Goal: Transaction & Acquisition: Purchase product/service

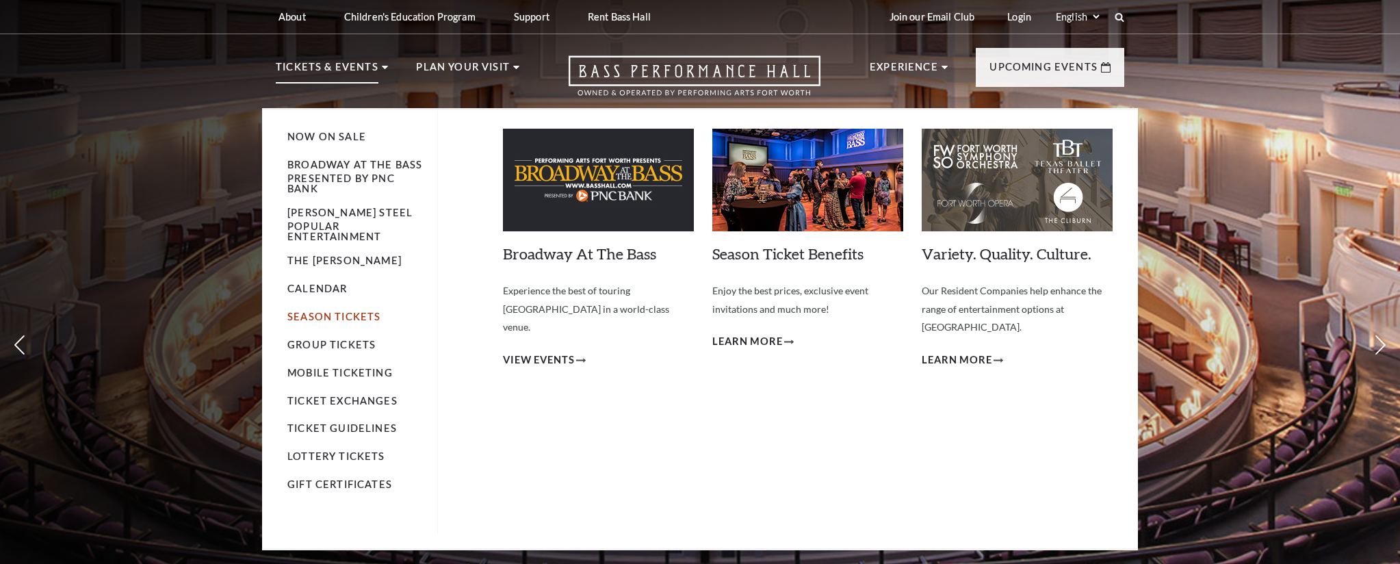
click at [309, 311] on link "Season Tickets" at bounding box center [333, 317] width 93 height 12
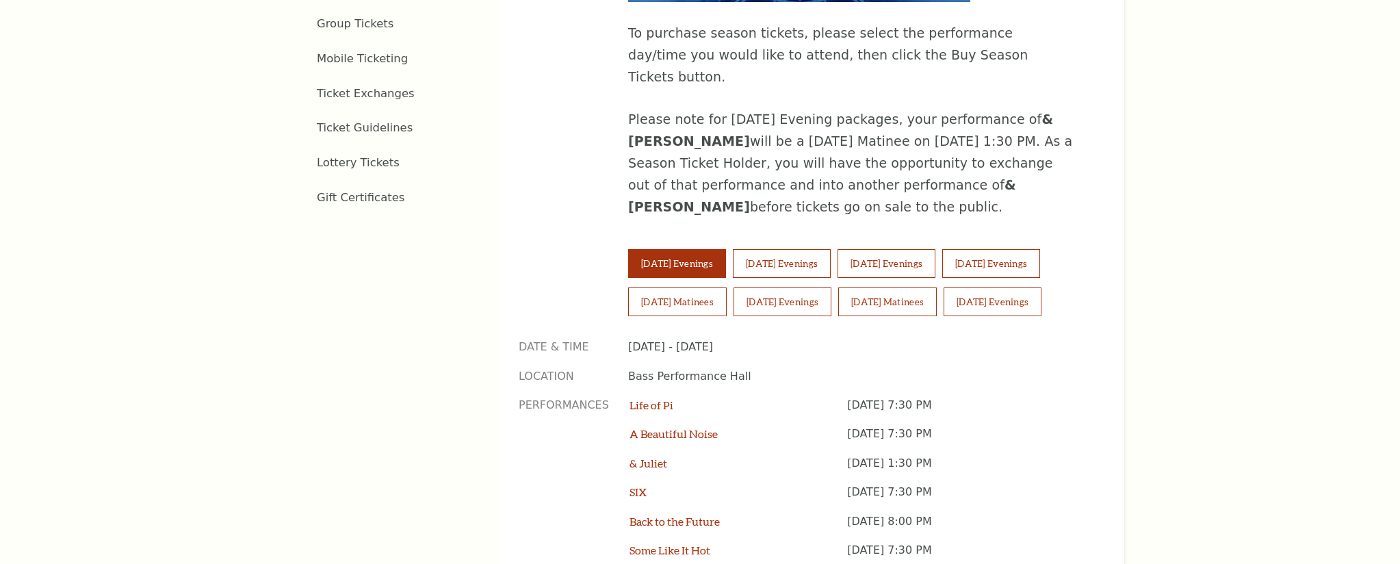
scroll to position [960, 0]
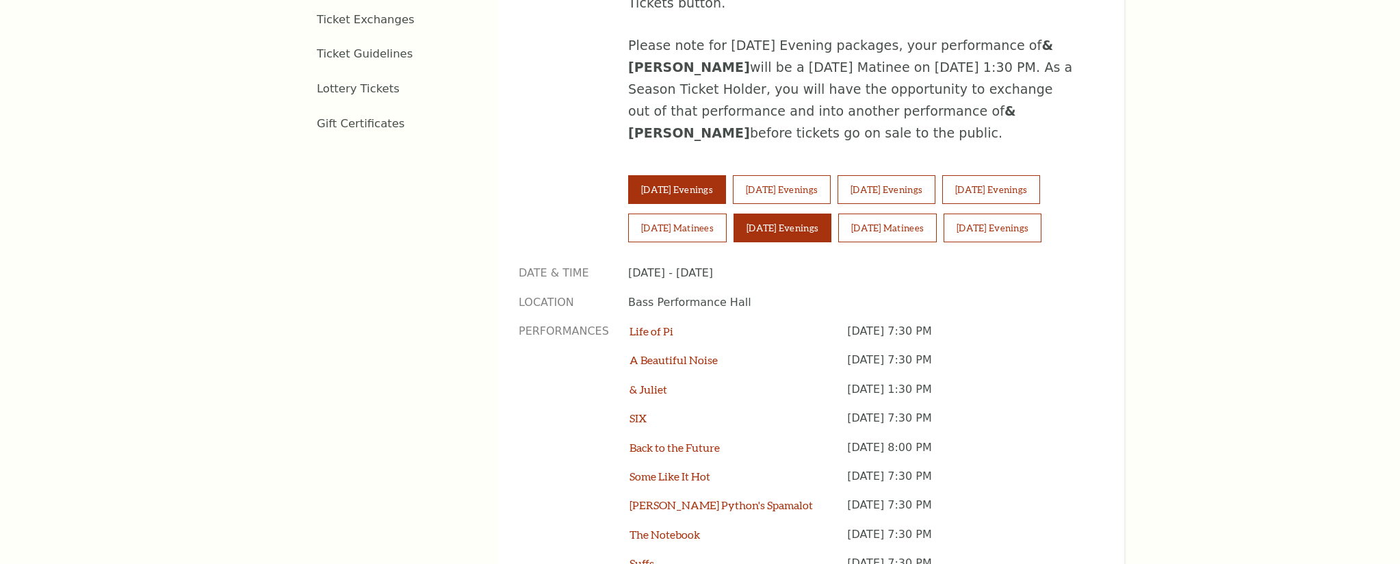
click at [790, 213] on button "Saturday Evenings" at bounding box center [783, 227] width 98 height 29
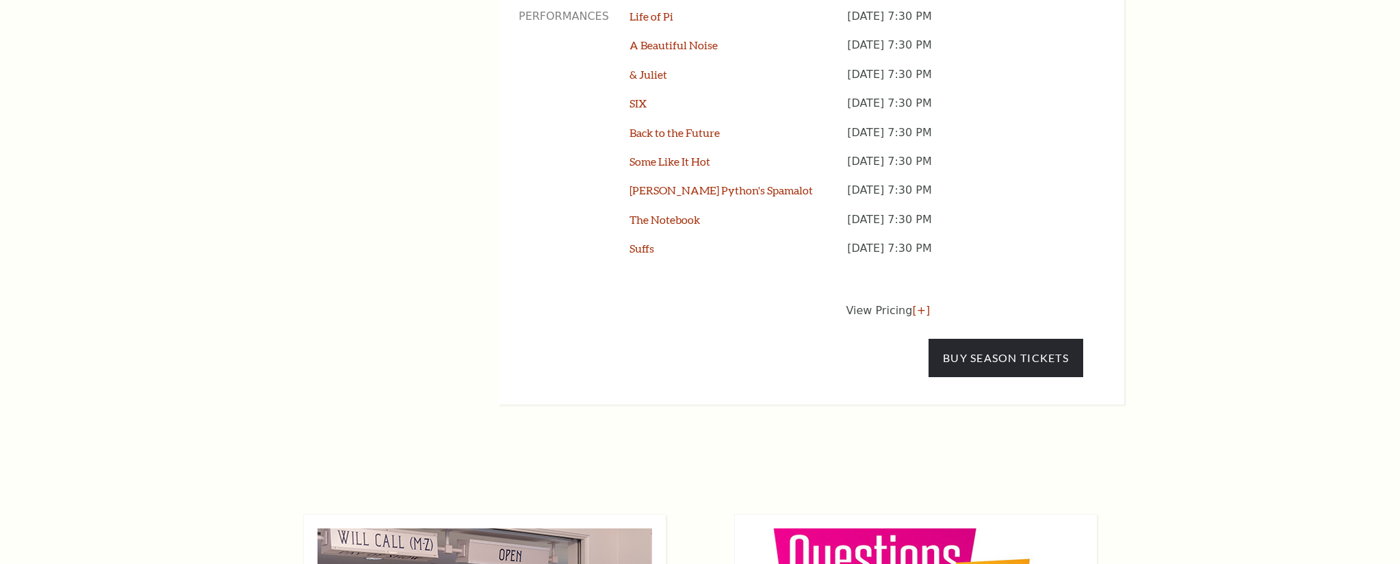
scroll to position [1321, 0]
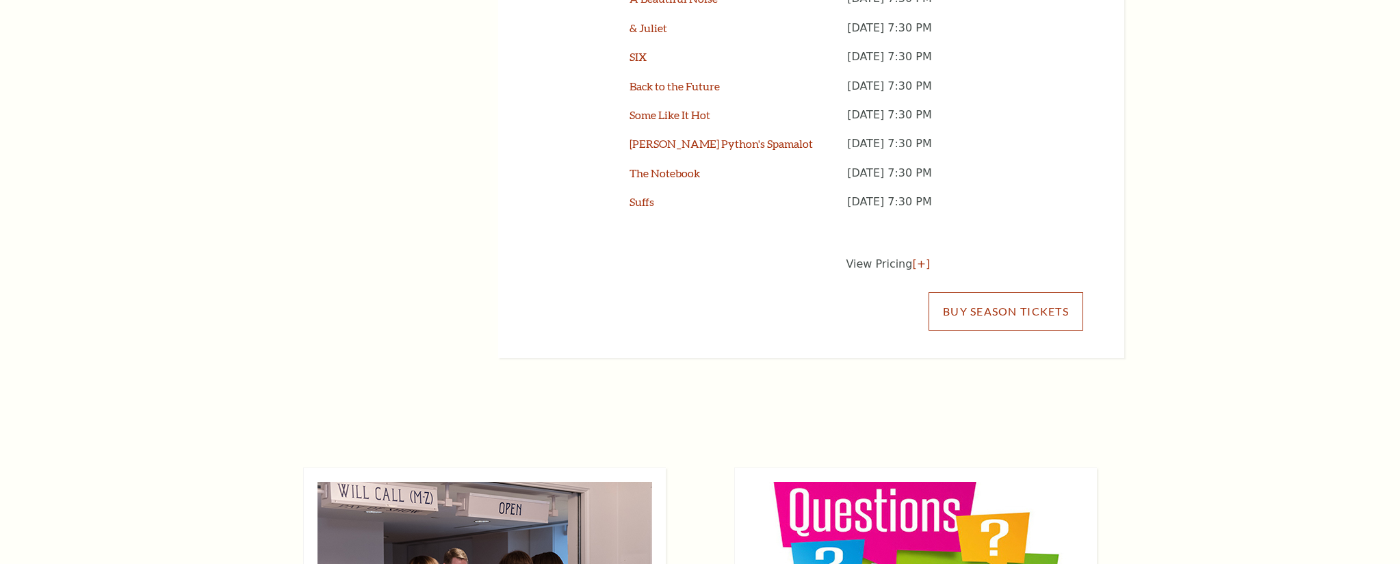
drag, startPoint x: 1000, startPoint y: 282, endPoint x: 993, endPoint y: 279, distance: 8.0
click at [1000, 292] on link "Buy Season Tickets" at bounding box center [1006, 311] width 155 height 38
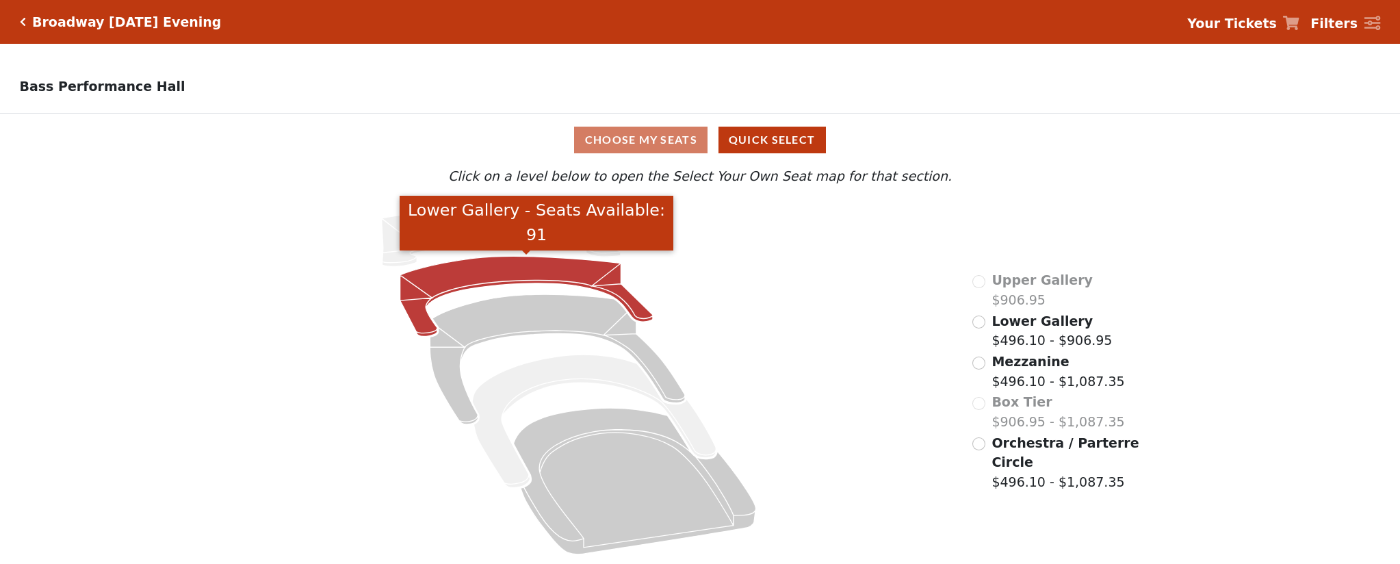
click at [571, 269] on icon "Lower Gallery - Seats Available: 91" at bounding box center [526, 296] width 253 height 80
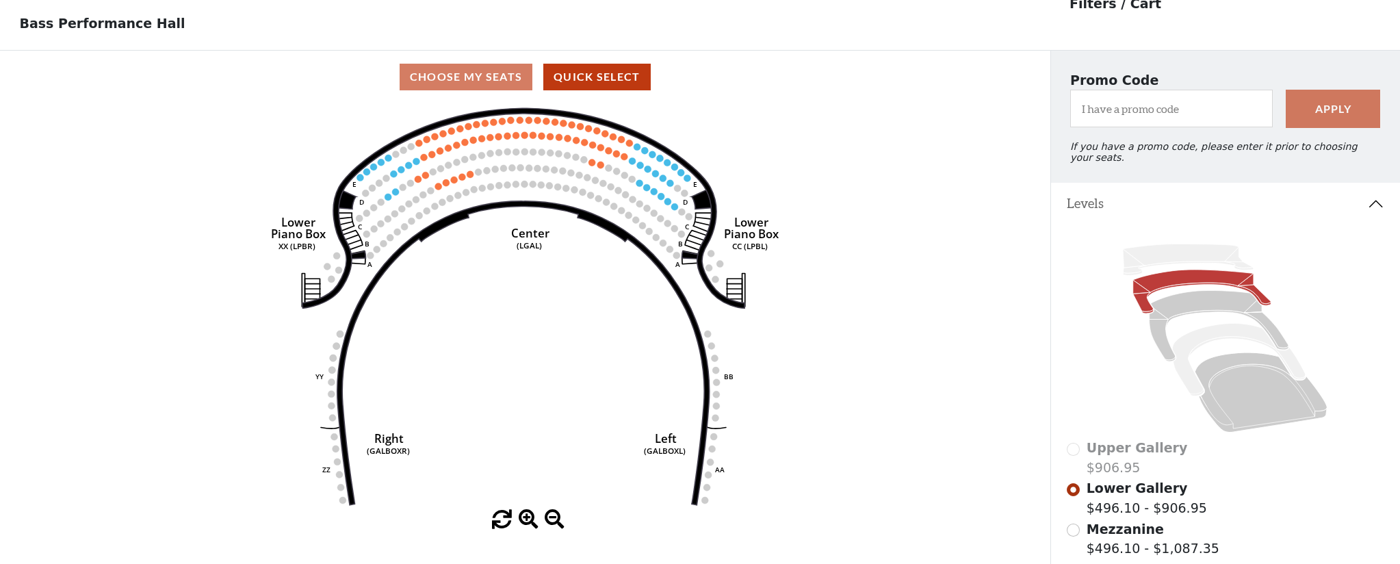
scroll to position [59, 0]
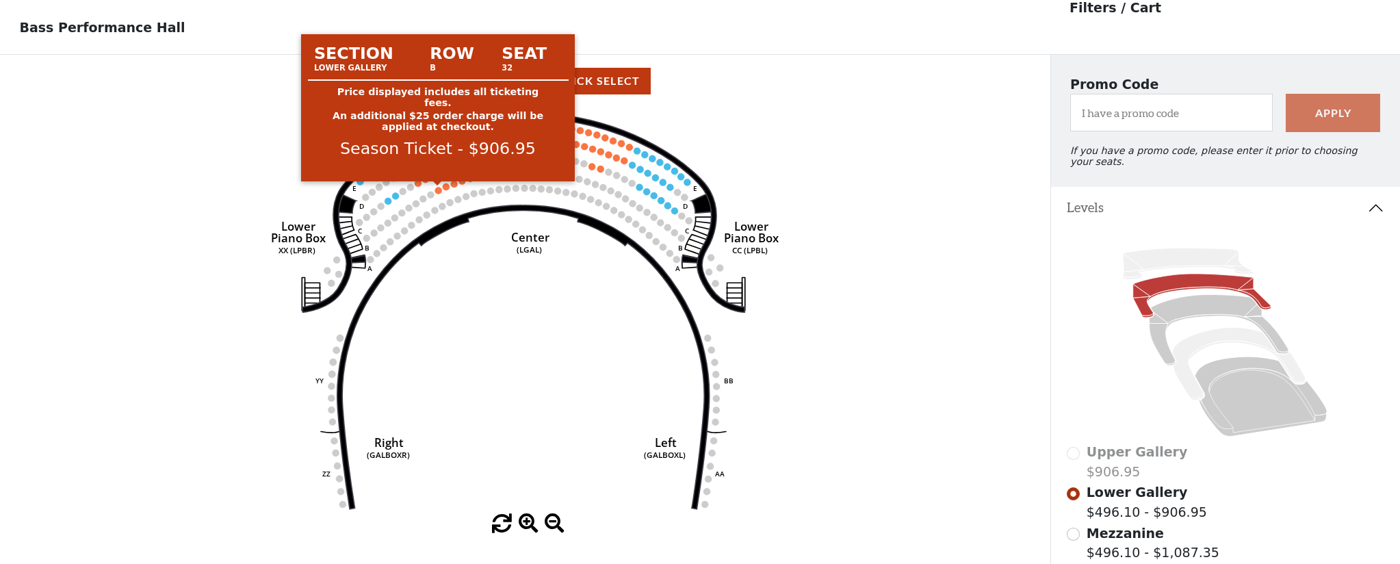
click at [439, 192] on circle at bounding box center [438, 190] width 7 height 7
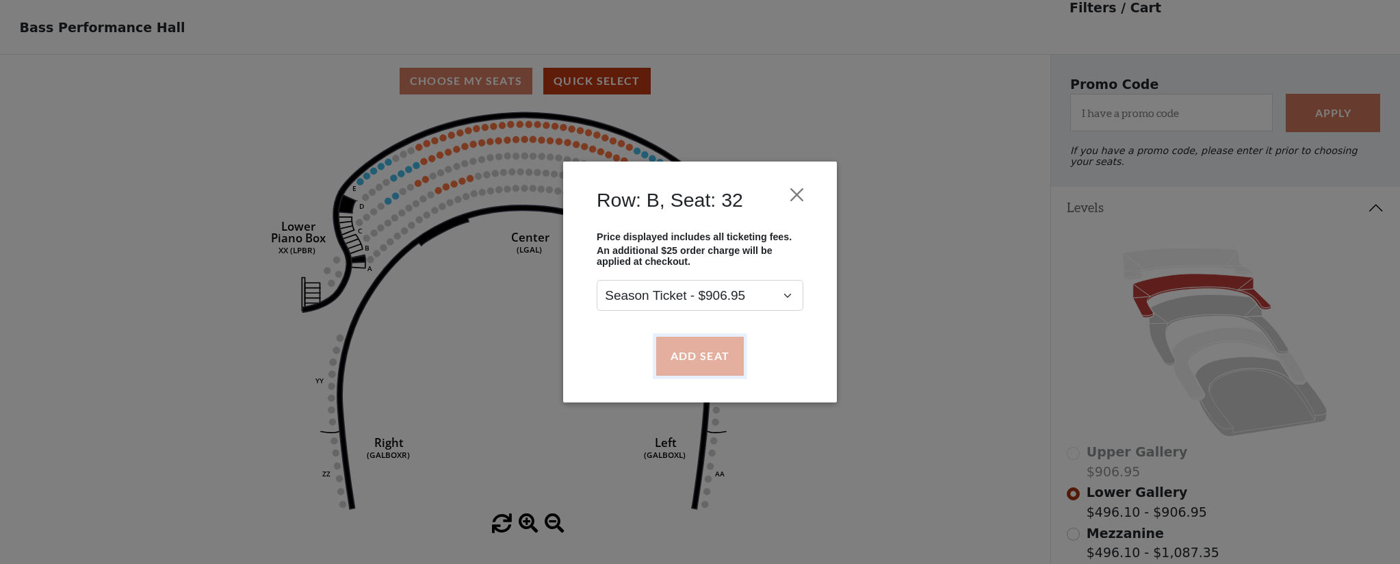
click at [698, 364] on button "Add Seat" at bounding box center [700, 356] width 88 height 38
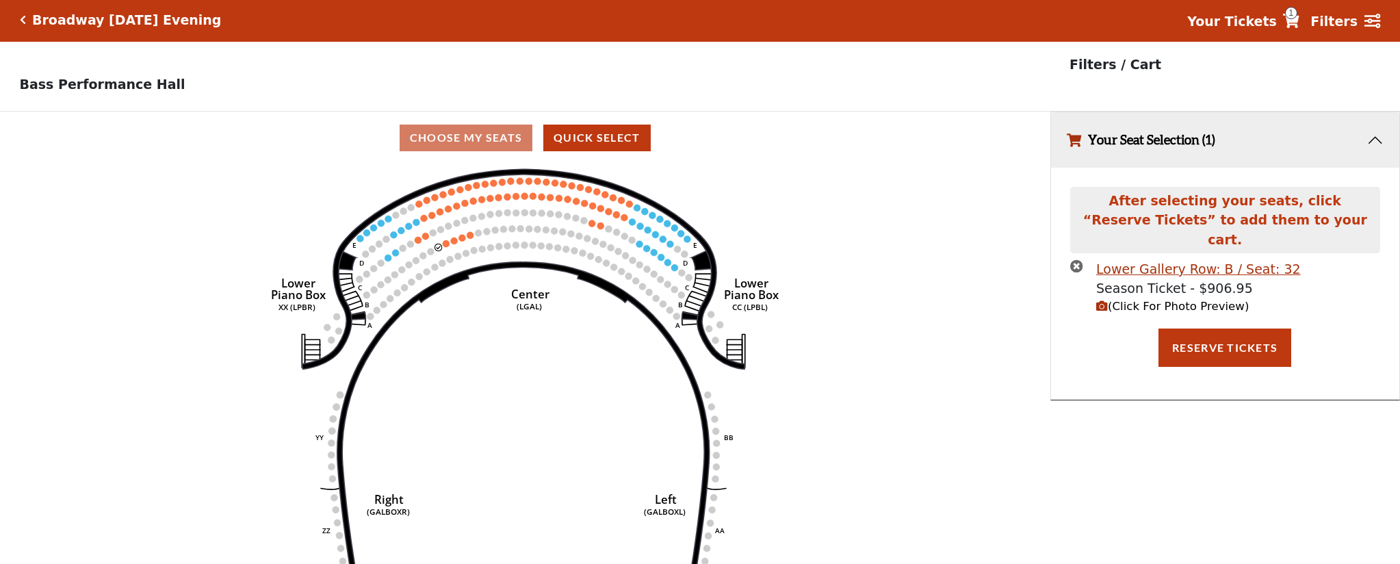
scroll to position [6, 0]
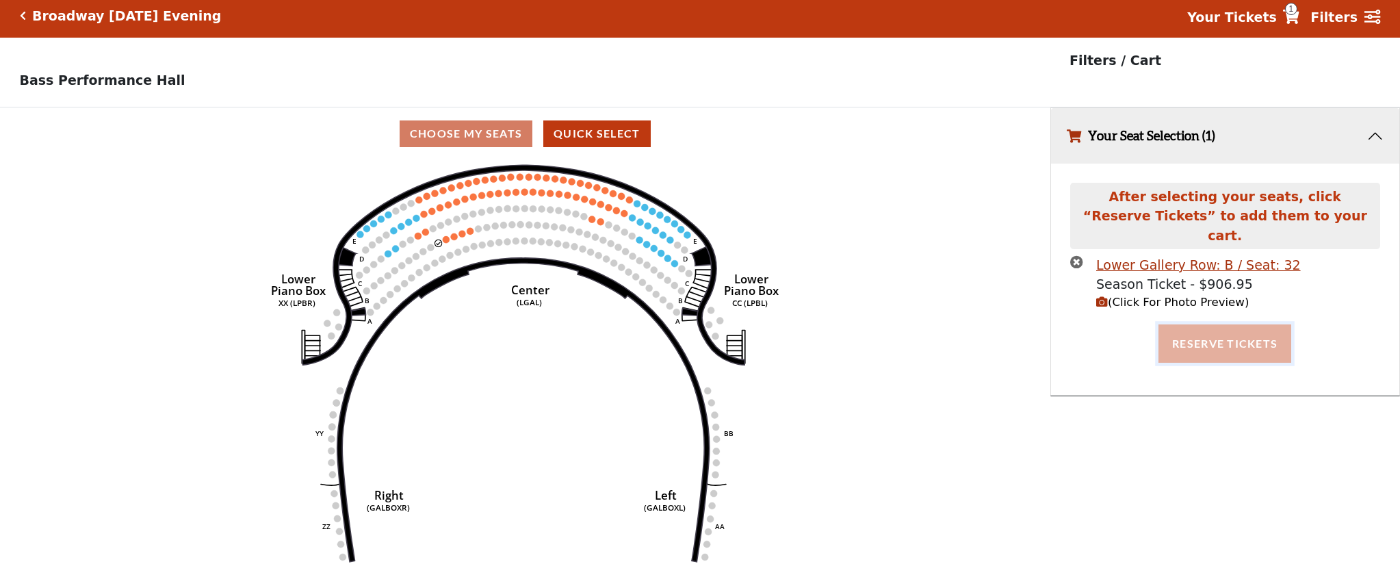
click at [1184, 324] on button "Reserve Tickets" at bounding box center [1224, 343] width 133 height 38
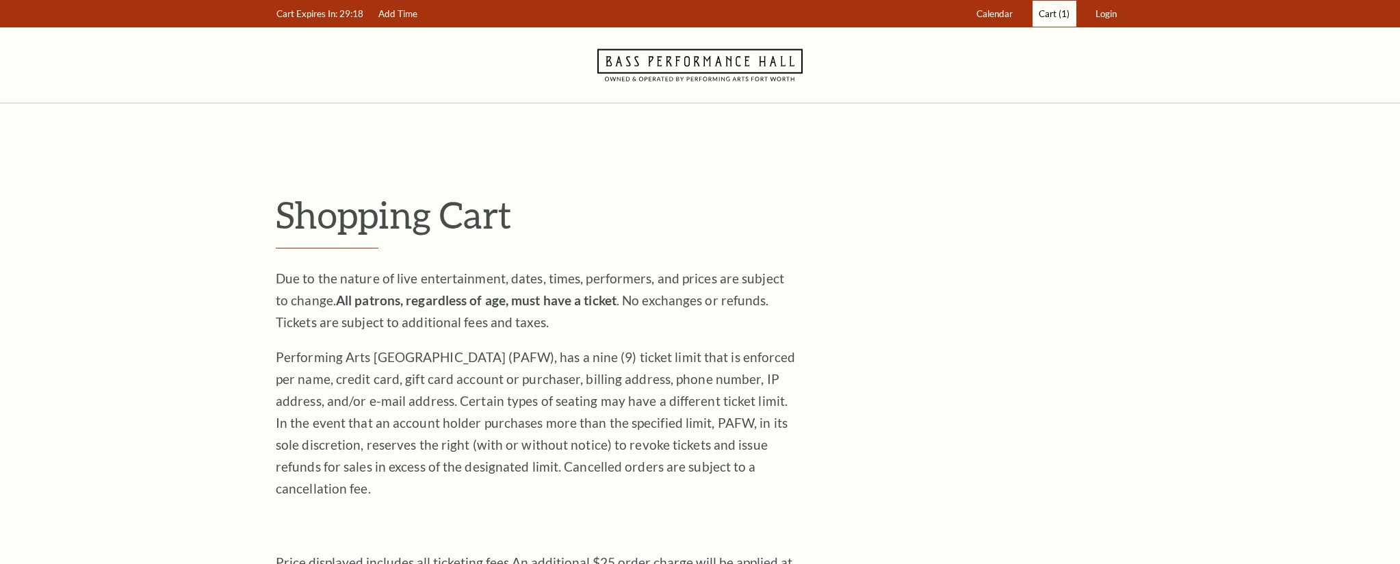
click at [1063, 12] on span "(1)" at bounding box center [1064, 13] width 11 height 11
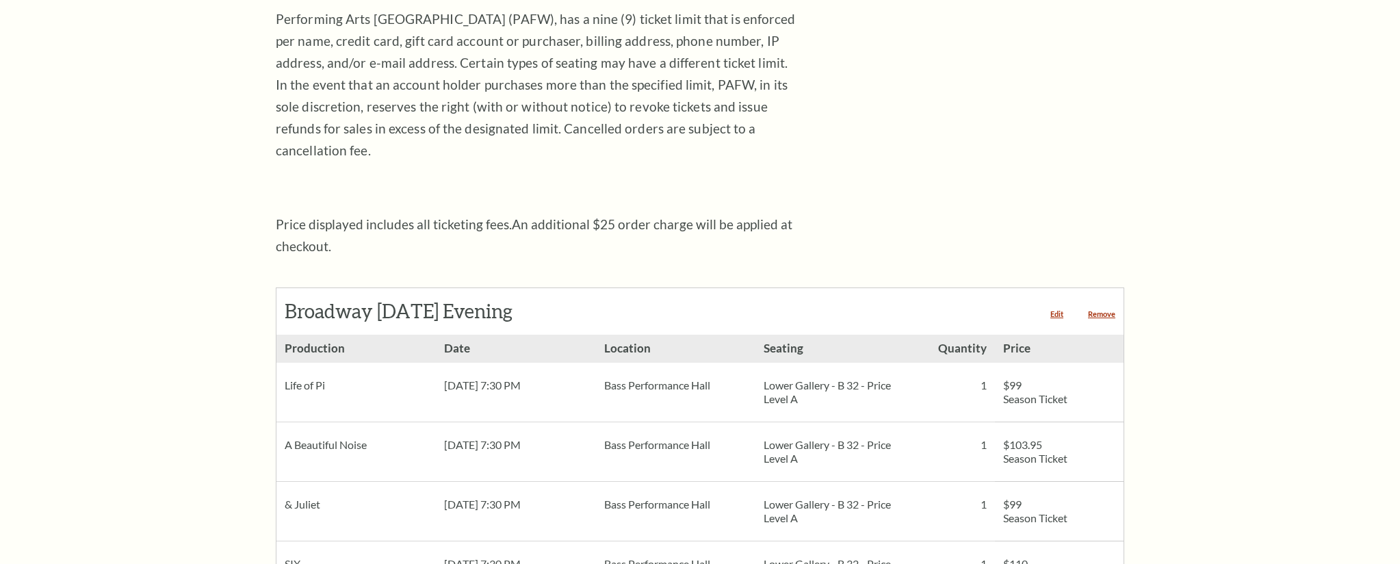
scroll to position [354, 0]
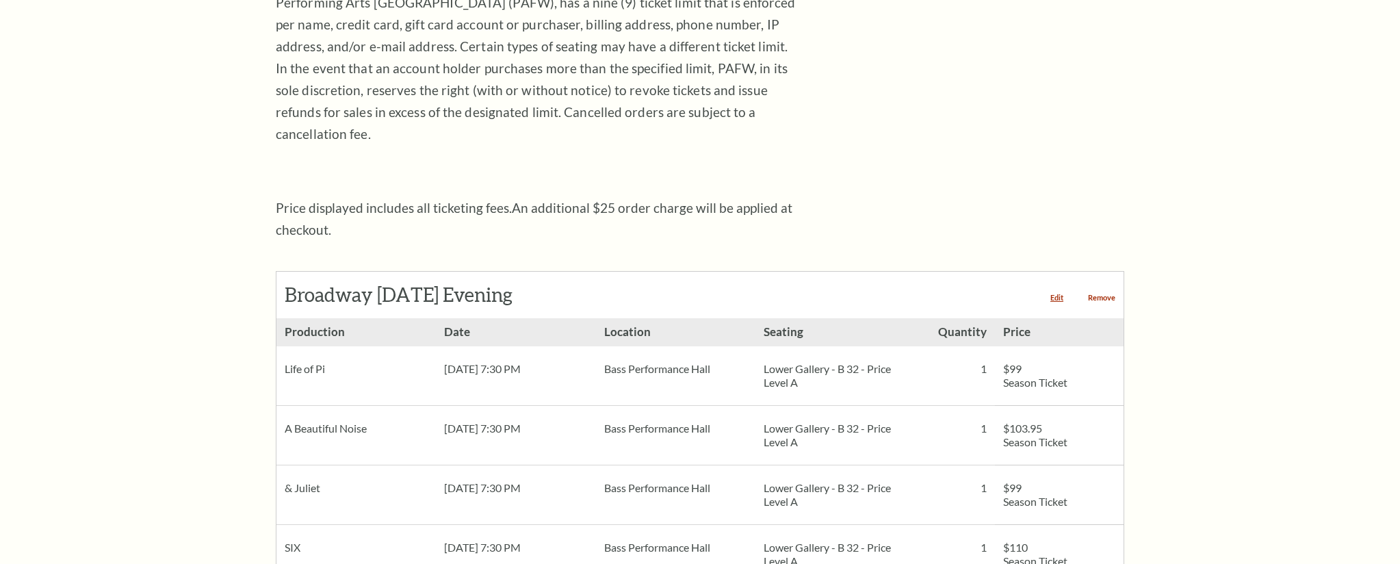
click at [1095, 294] on link "Remove" at bounding box center [1101, 298] width 27 height 8
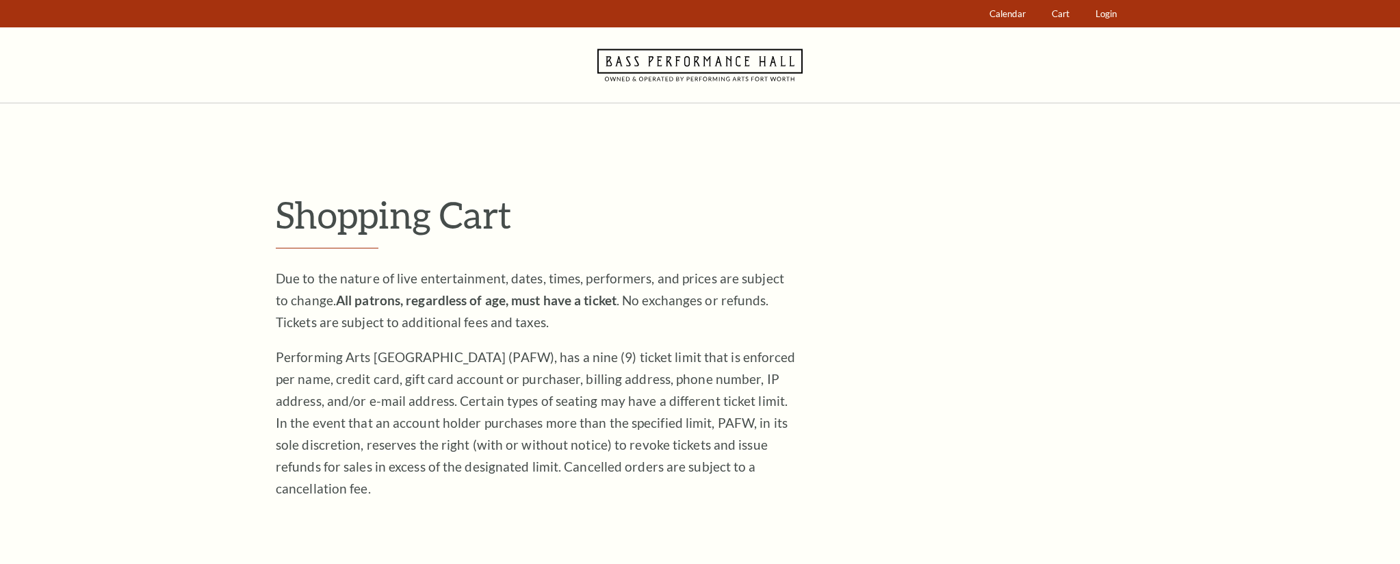
click at [716, 68] on icon at bounding box center [699, 64] width 205 height 75
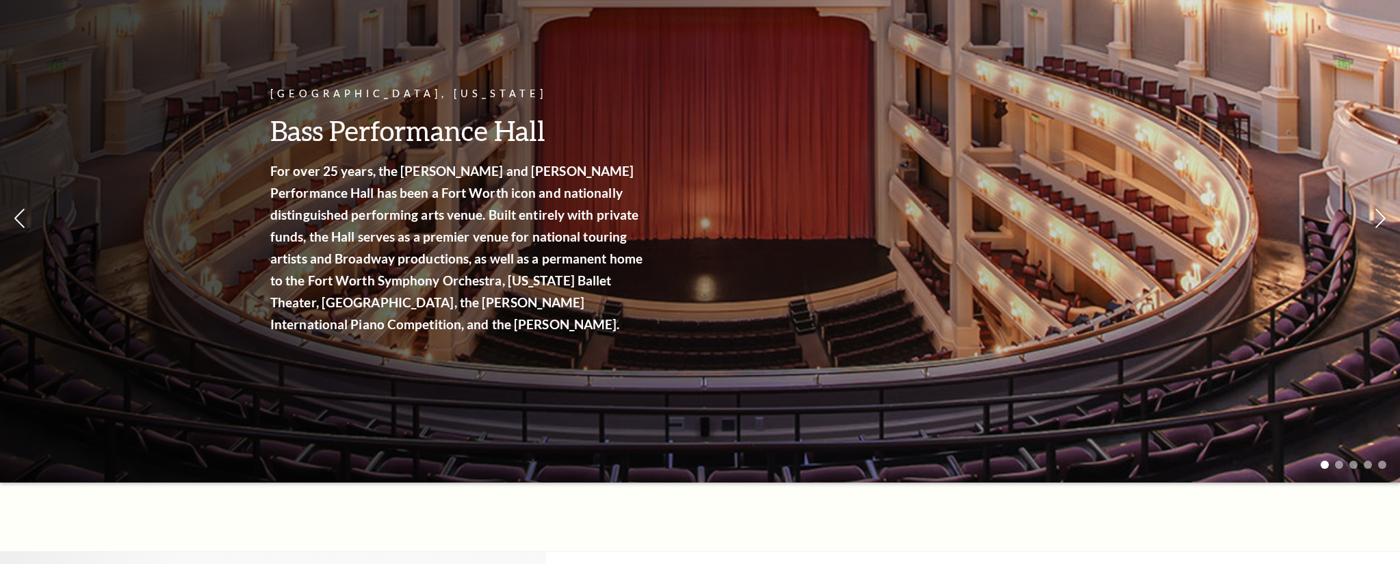
scroll to position [176, 0]
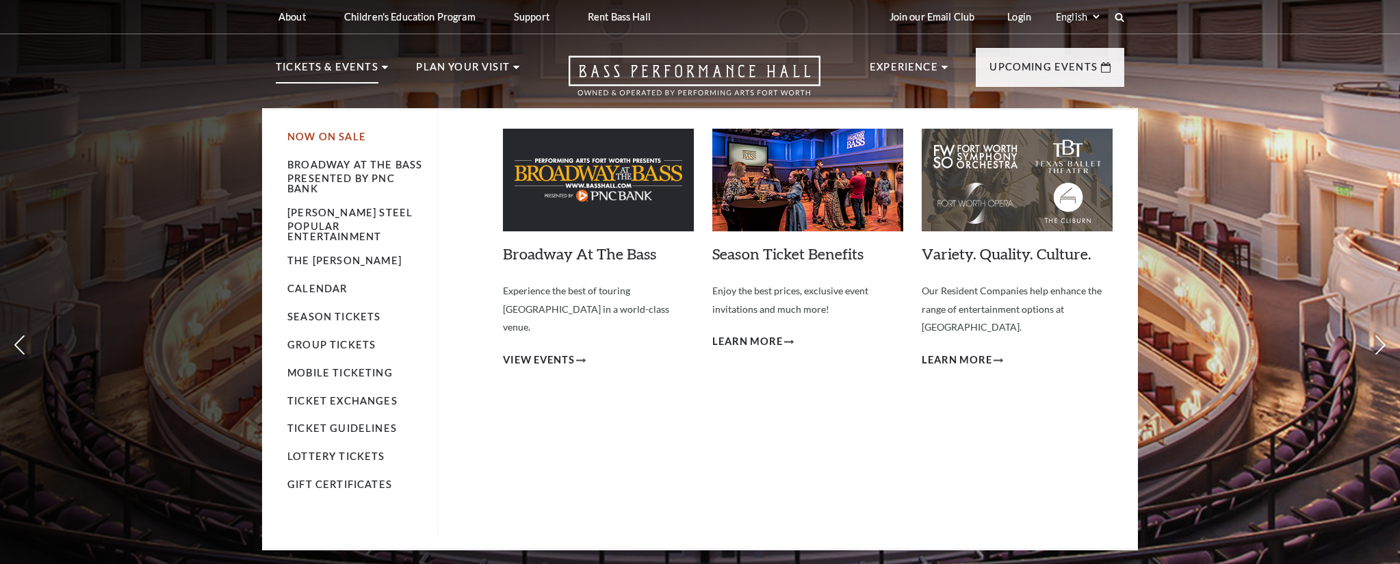
click at [305, 140] on link "Now On Sale" at bounding box center [326, 137] width 79 height 12
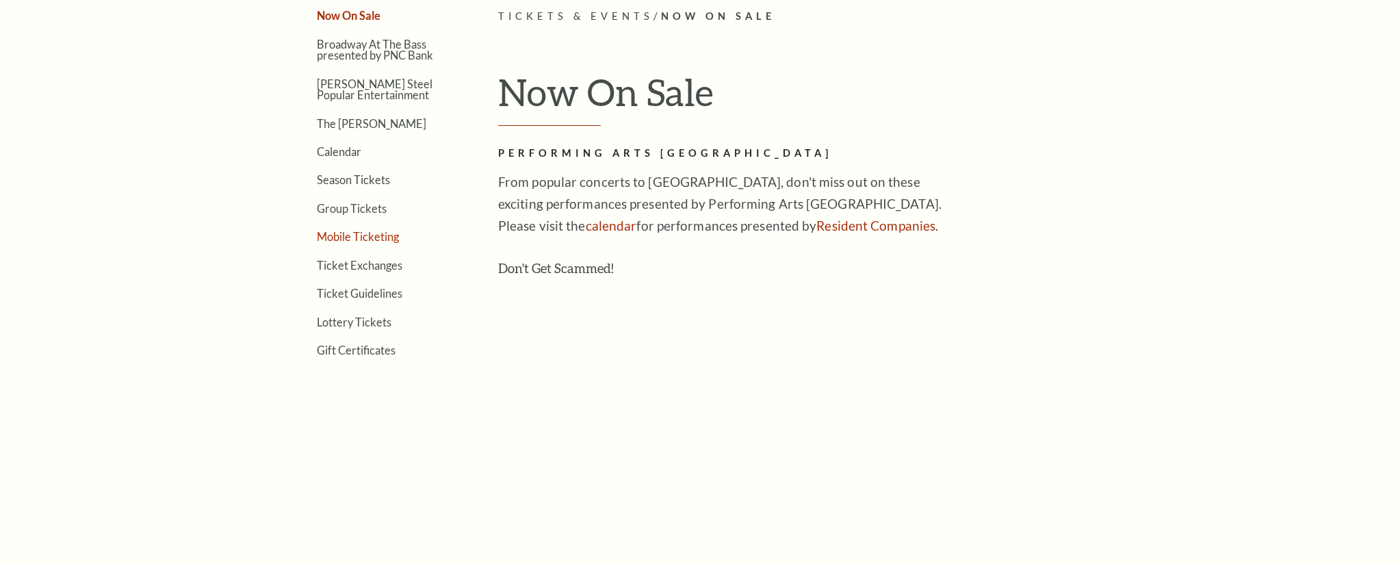
scroll to position [452, 0]
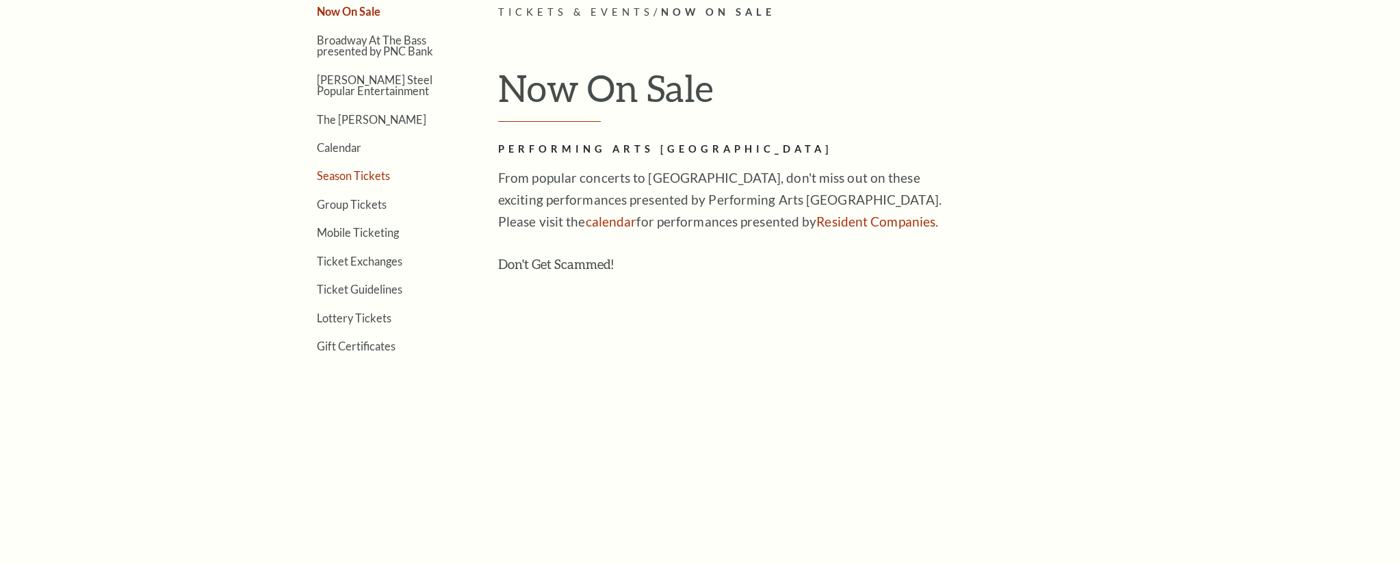
click at [355, 176] on link "Season Tickets" at bounding box center [353, 175] width 73 height 13
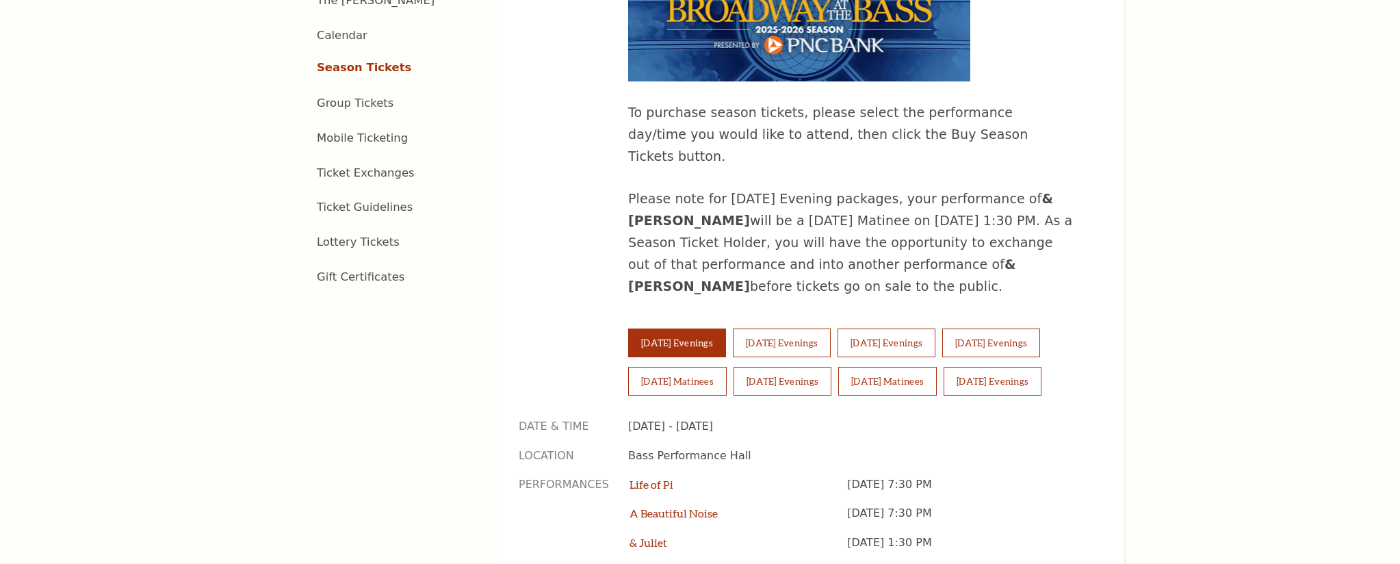
scroll to position [879, 0]
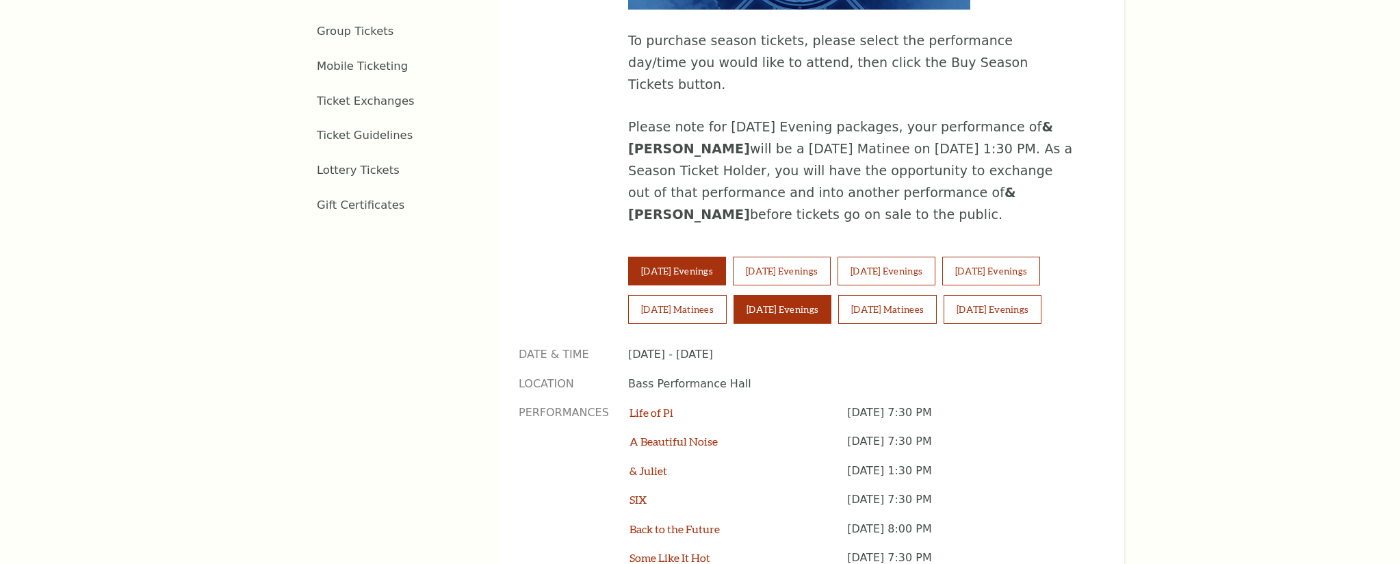
click at [752, 295] on button "[DATE] Evenings" at bounding box center [783, 309] width 98 height 29
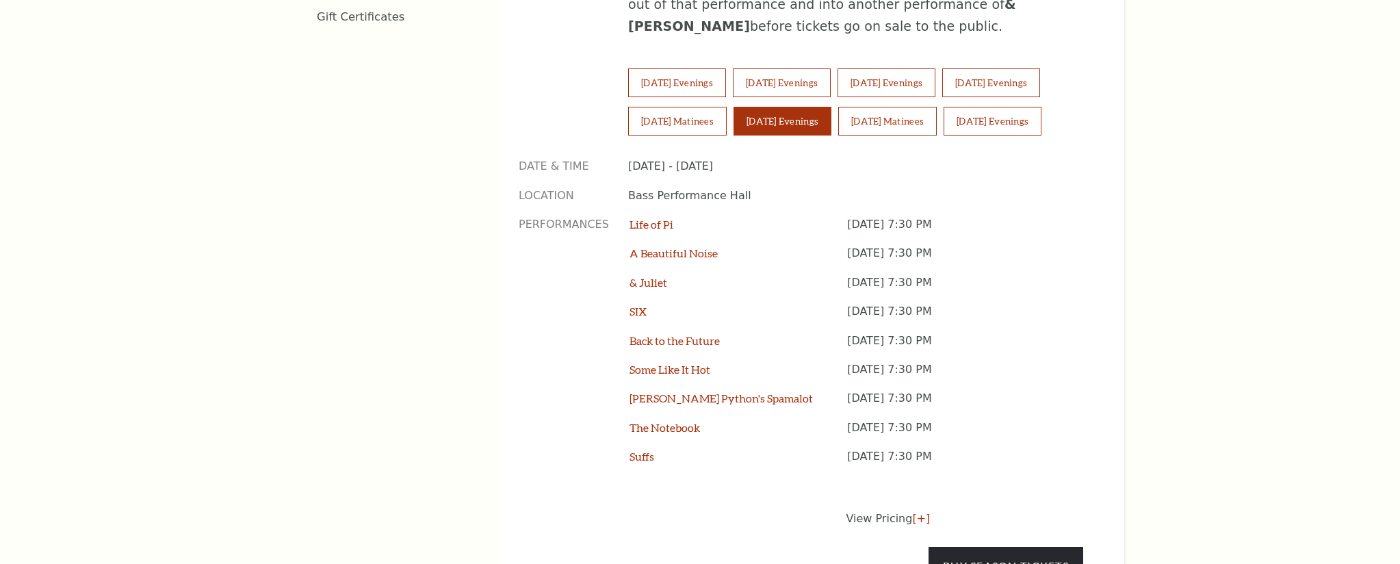
scroll to position [1200, 0]
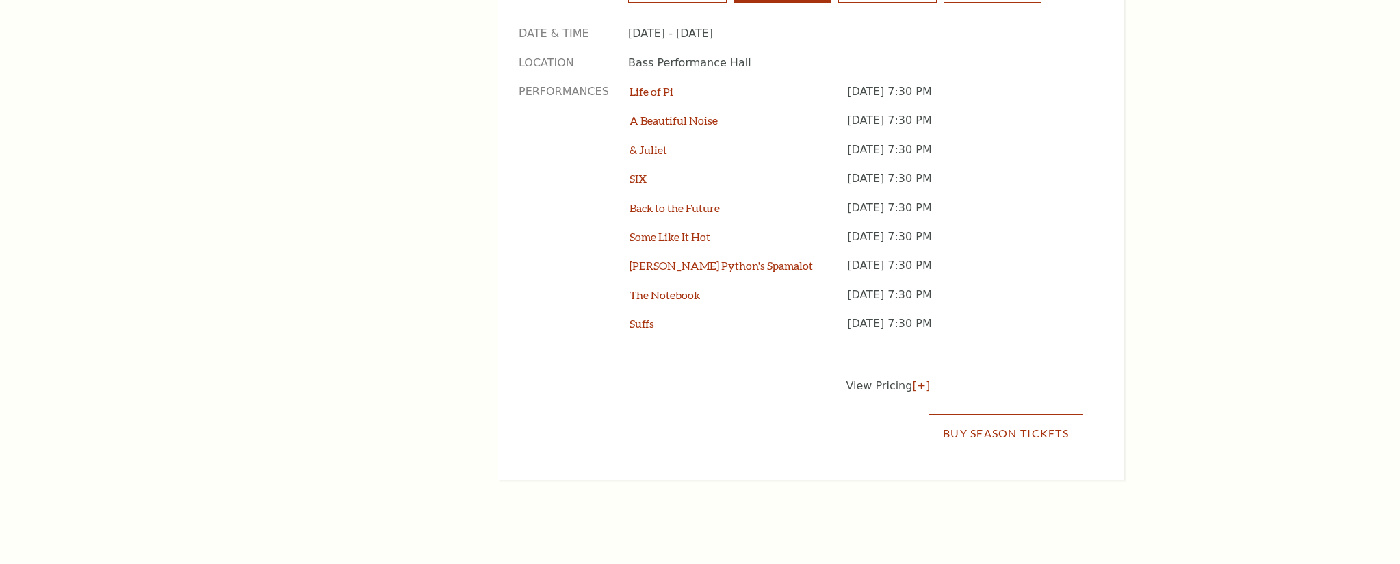
click at [978, 414] on link "Buy Season Tickets" at bounding box center [1006, 433] width 155 height 38
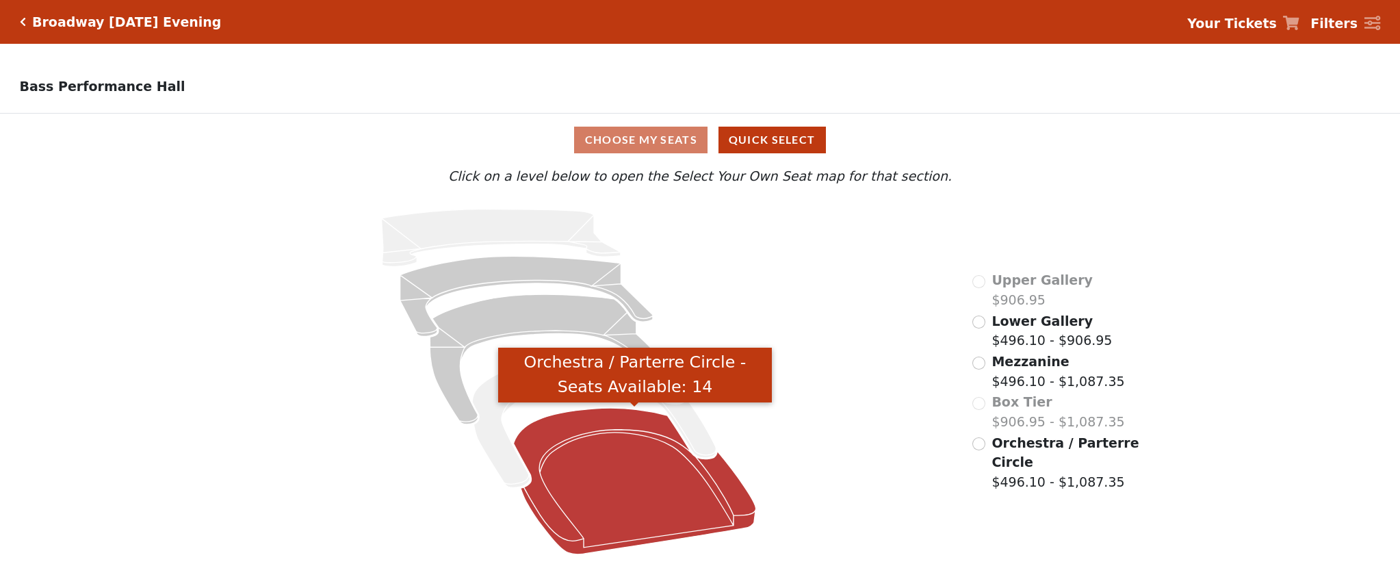
click at [617, 445] on icon "Orchestra / Parterre Circle - Seats Available: 14" at bounding box center [635, 481] width 242 height 146
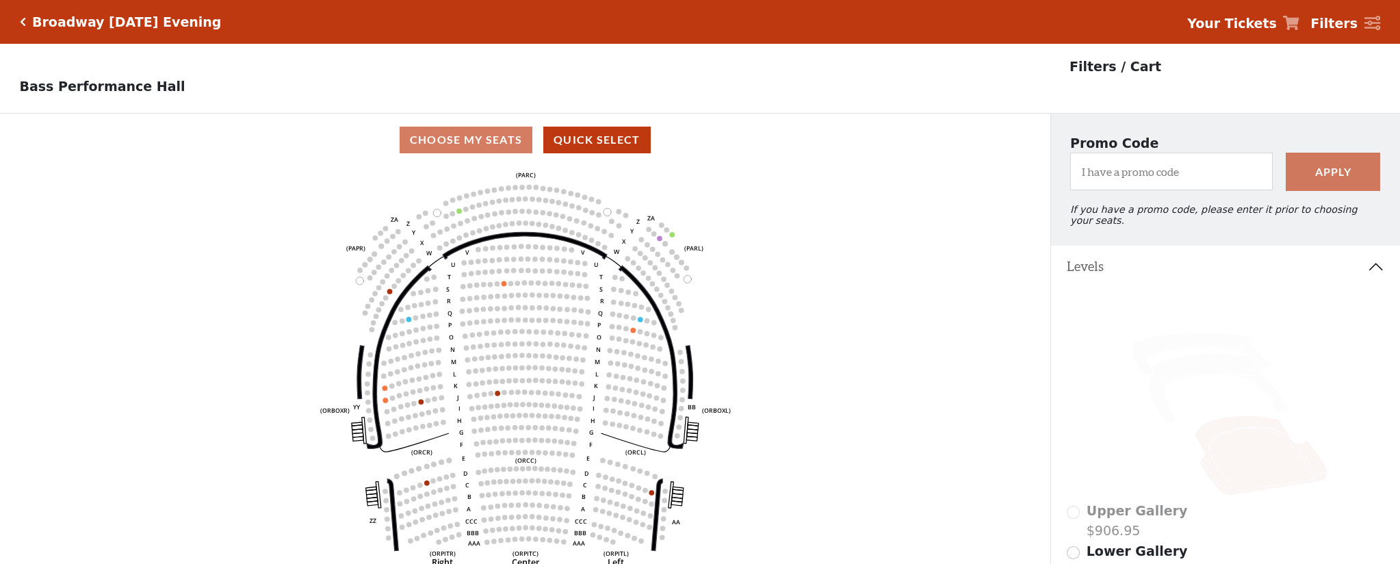
scroll to position [64, 0]
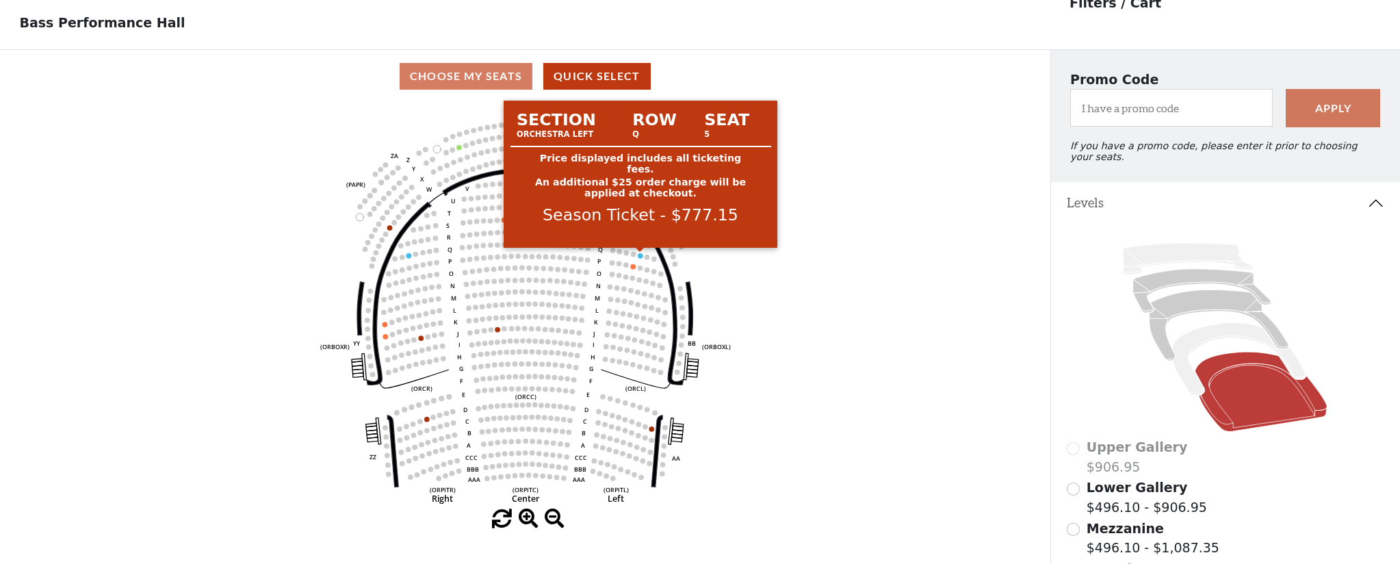
click at [641, 255] on circle at bounding box center [640, 255] width 5 height 5
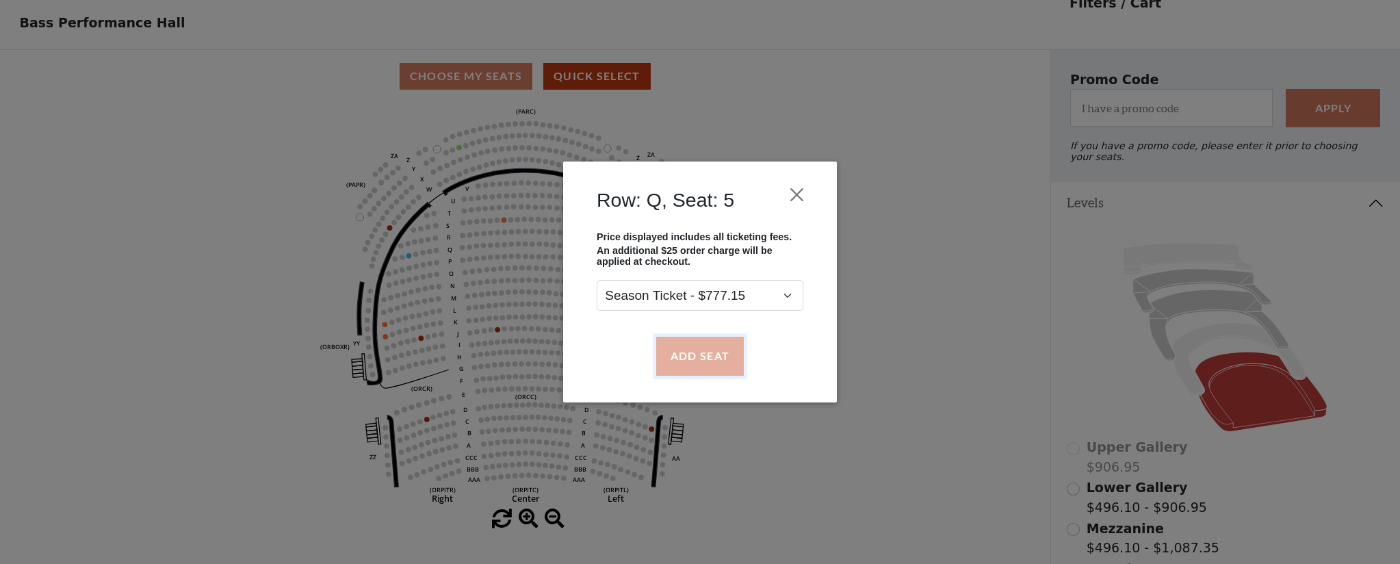
click at [722, 348] on button "Add Seat" at bounding box center [700, 356] width 88 height 38
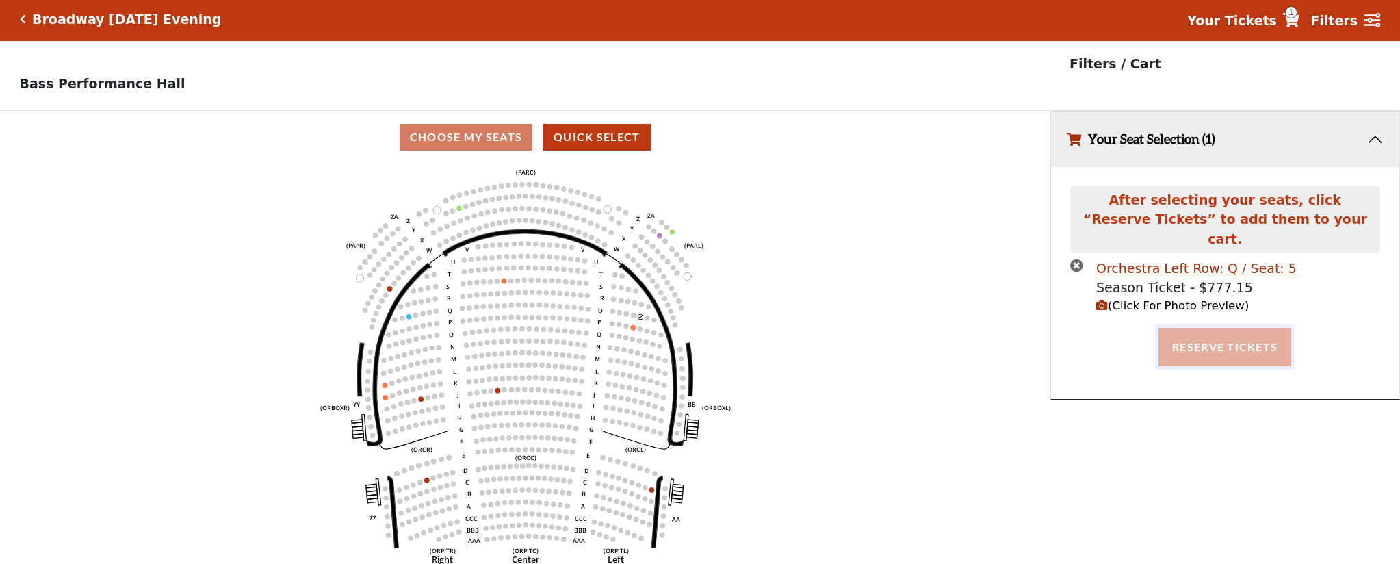
scroll to position [1, 0]
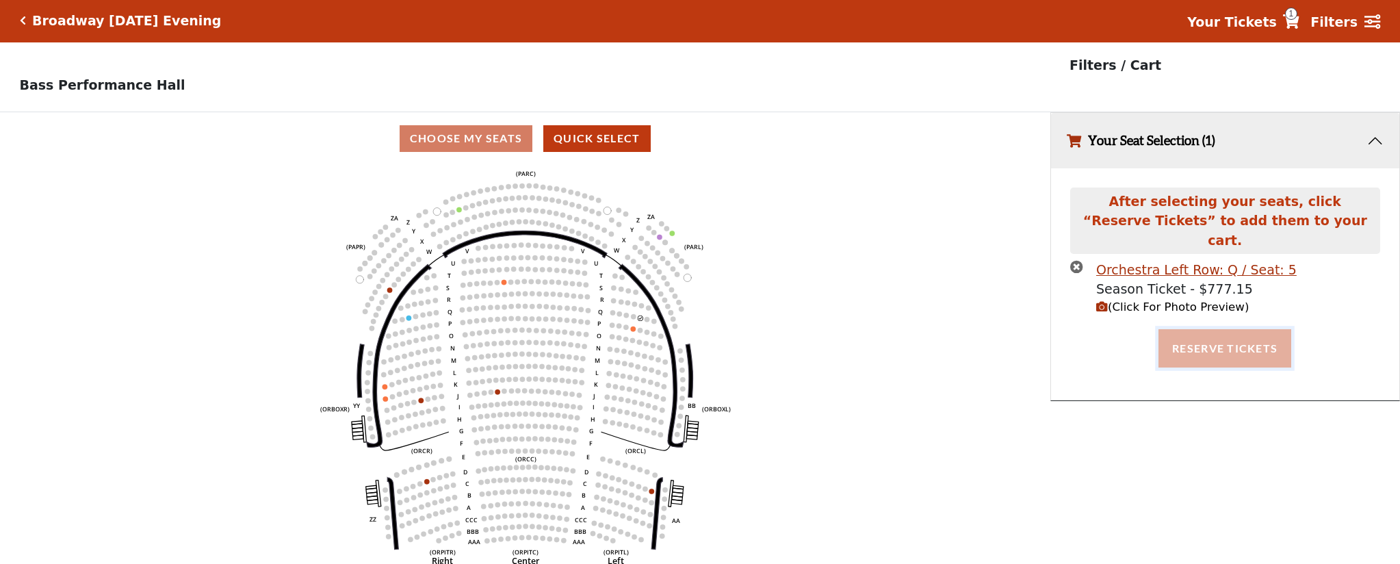
click at [1218, 341] on button "Reserve Tickets" at bounding box center [1224, 348] width 133 height 38
